Goal: Task Accomplishment & Management: Manage account settings

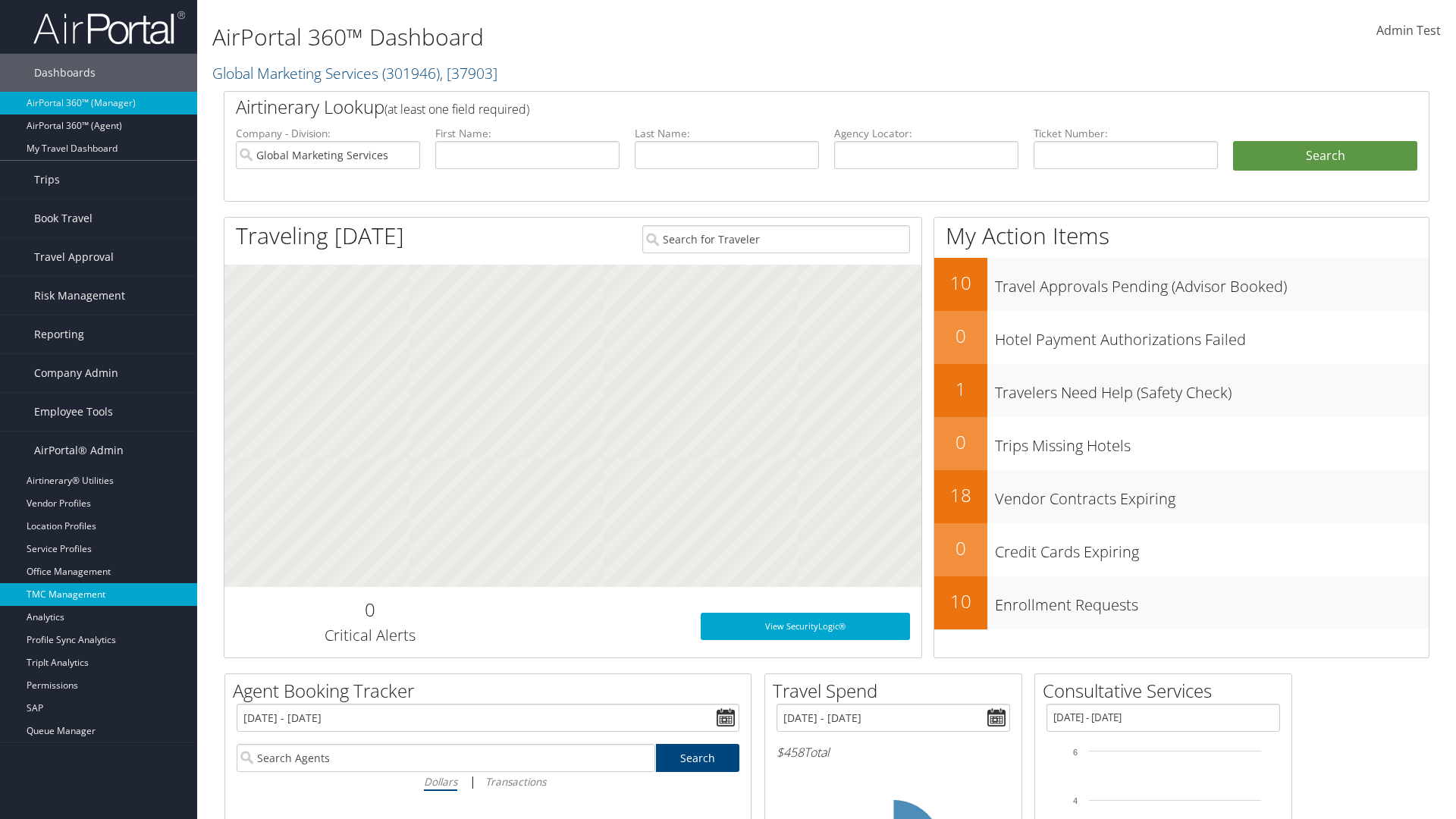
click at [99, 594] on link "TMC Management" at bounding box center [99, 594] width 197 height 23
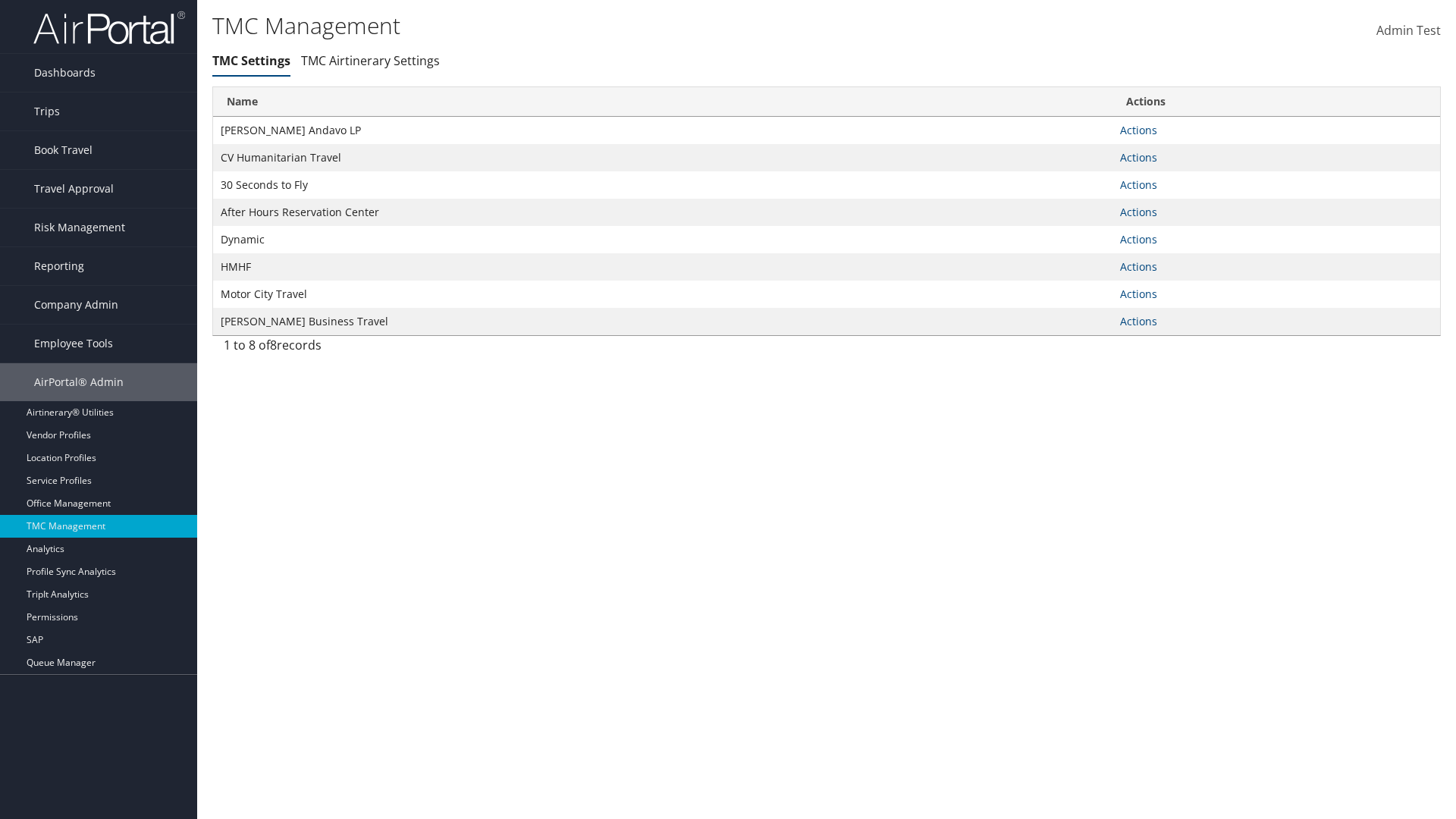
click at [1138, 130] on link "Actions" at bounding box center [1139, 130] width 37 height 14
click at [0, 0] on link "Manage Travel Offices" at bounding box center [0, 0] width 0 height 0
